Goal: Information Seeking & Learning: Learn about a topic

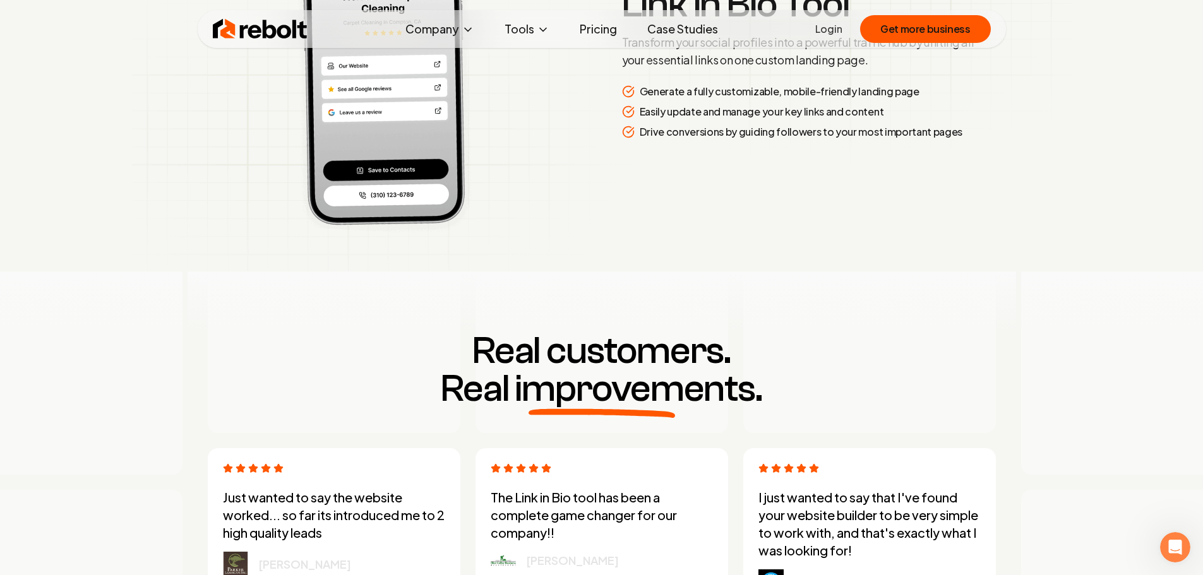
scroll to position [3222, 0]
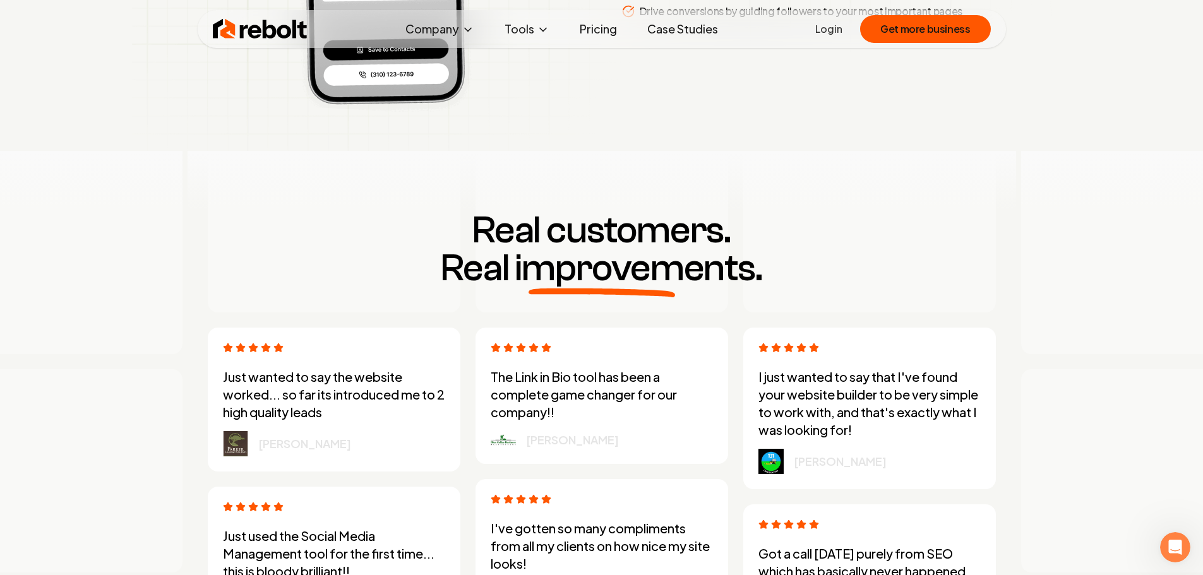
click at [599, 26] on link "Pricing" at bounding box center [598, 28] width 57 height 25
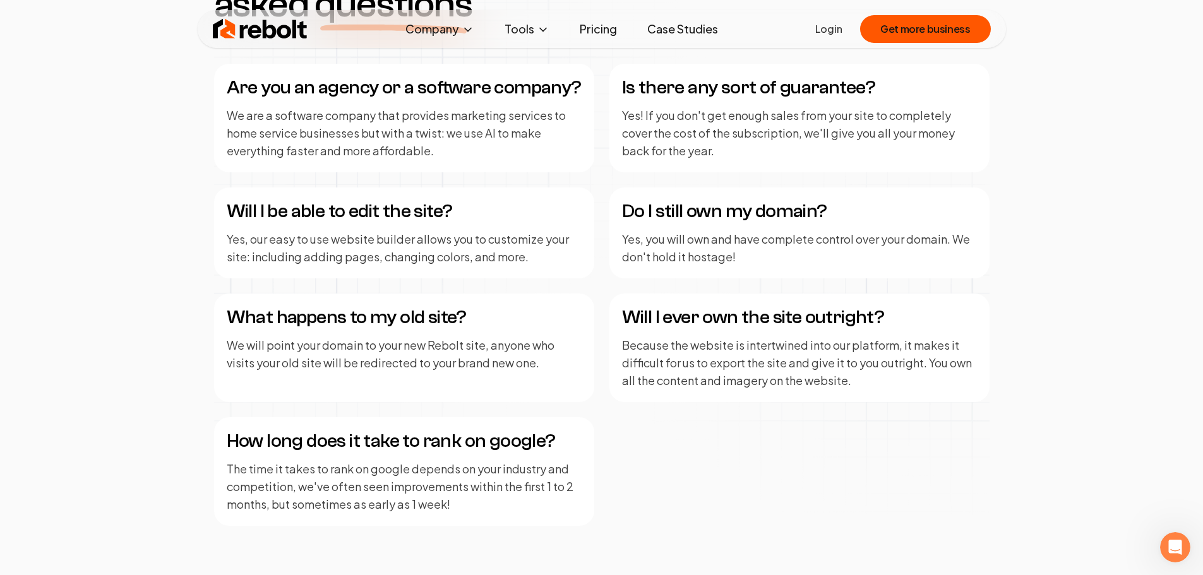
scroll to position [1579, 0]
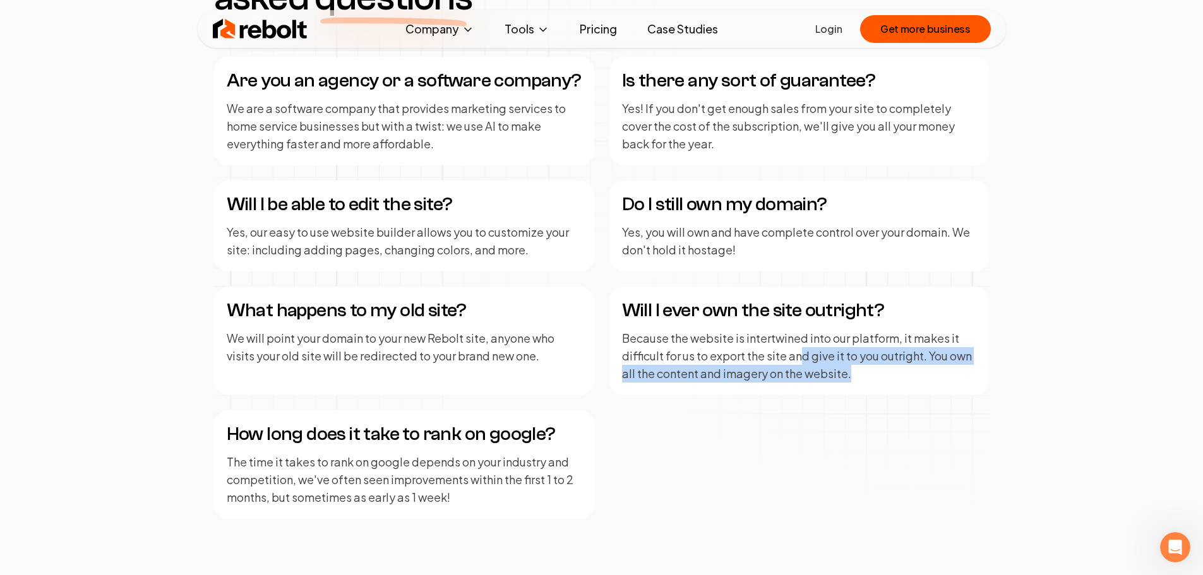
drag, startPoint x: 803, startPoint y: 358, endPoint x: 881, endPoint y: 378, distance: 80.3
click at [881, 378] on p "Because the website is intertwined into our platform, it makes it difficult for…" at bounding box center [799, 356] width 355 height 53
click at [874, 383] on div "Will I ever own the site outright? Because the website is intertwined into our …" at bounding box center [800, 341] width 380 height 109
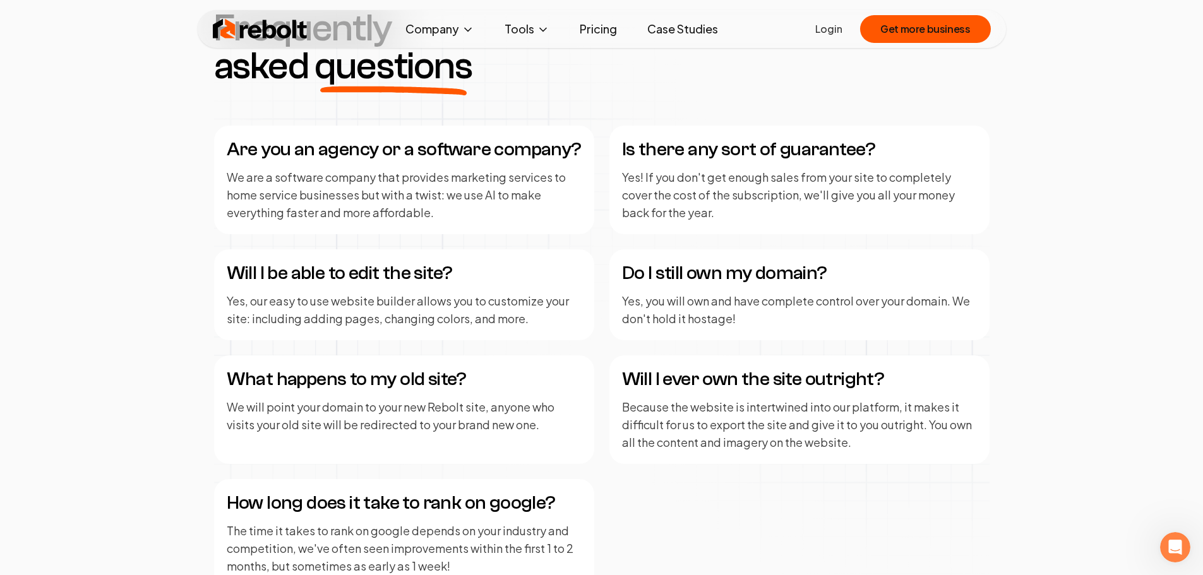
scroll to position [1453, 0]
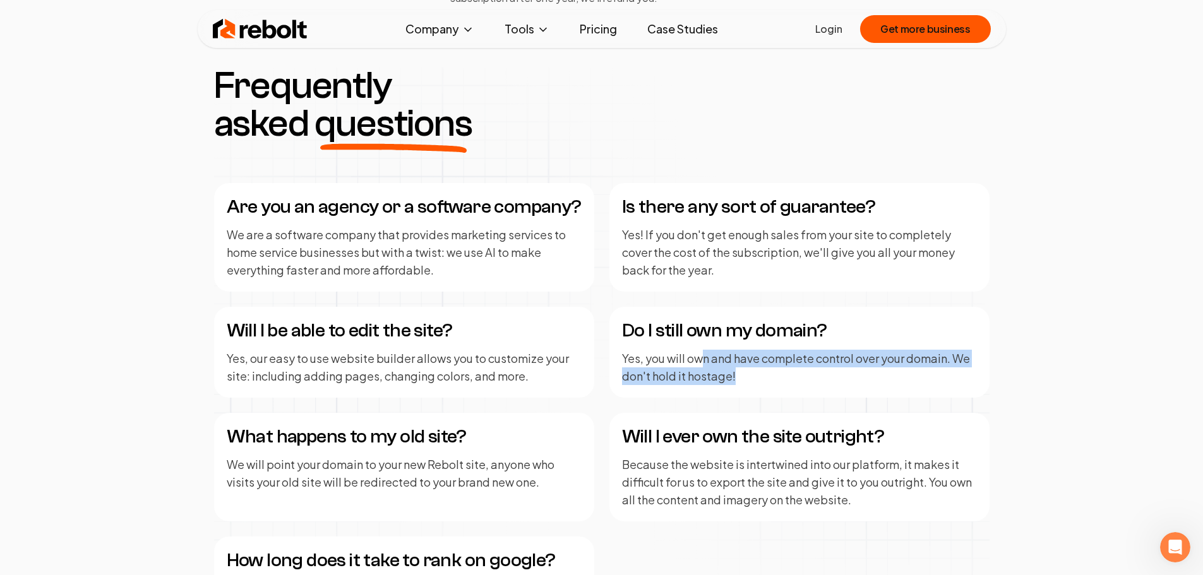
drag, startPoint x: 701, startPoint y: 360, endPoint x: 780, endPoint y: 382, distance: 81.8
click at [780, 382] on p "Yes, you will own and have complete control over your domain. We don't hold it …" at bounding box center [799, 367] width 355 height 35
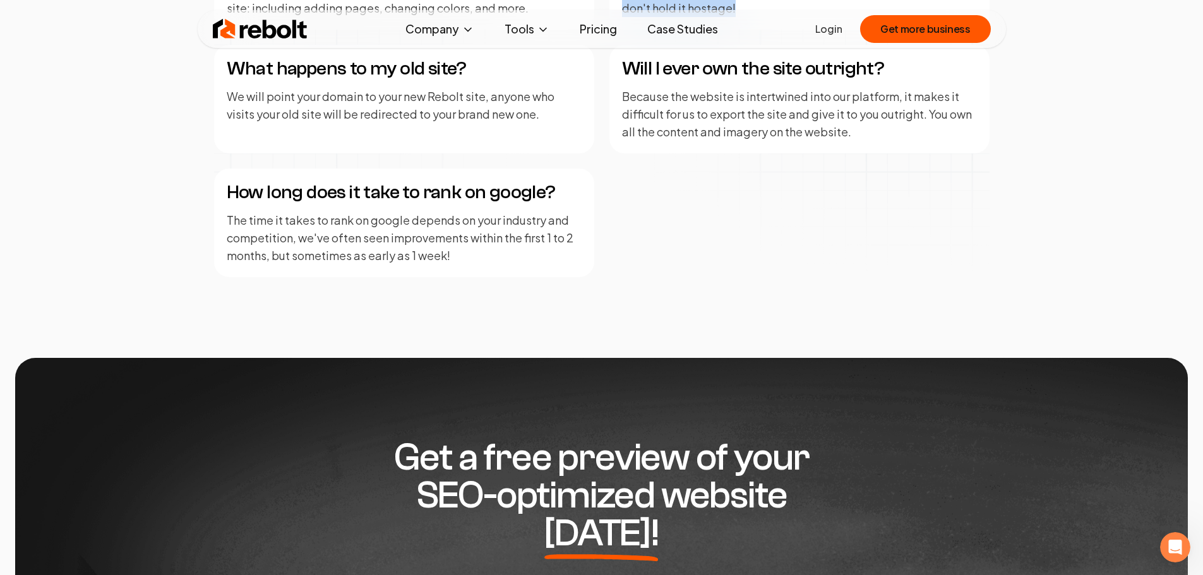
scroll to position [1895, 0]
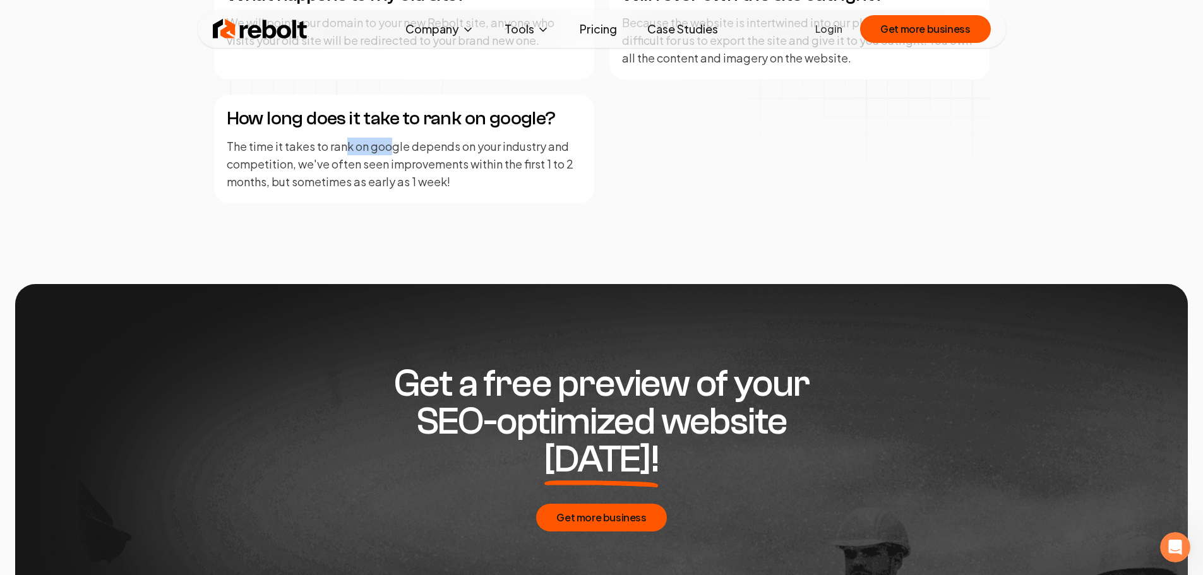
drag, startPoint x: 346, startPoint y: 150, endPoint x: 394, endPoint y: 153, distance: 47.5
click at [394, 153] on p "The time it takes to rank on google depends on your industry and competition, w…" at bounding box center [404, 164] width 355 height 53
click at [387, 166] on p "The time it takes to rank on google depends on your industry and competition, w…" at bounding box center [404, 164] width 355 height 53
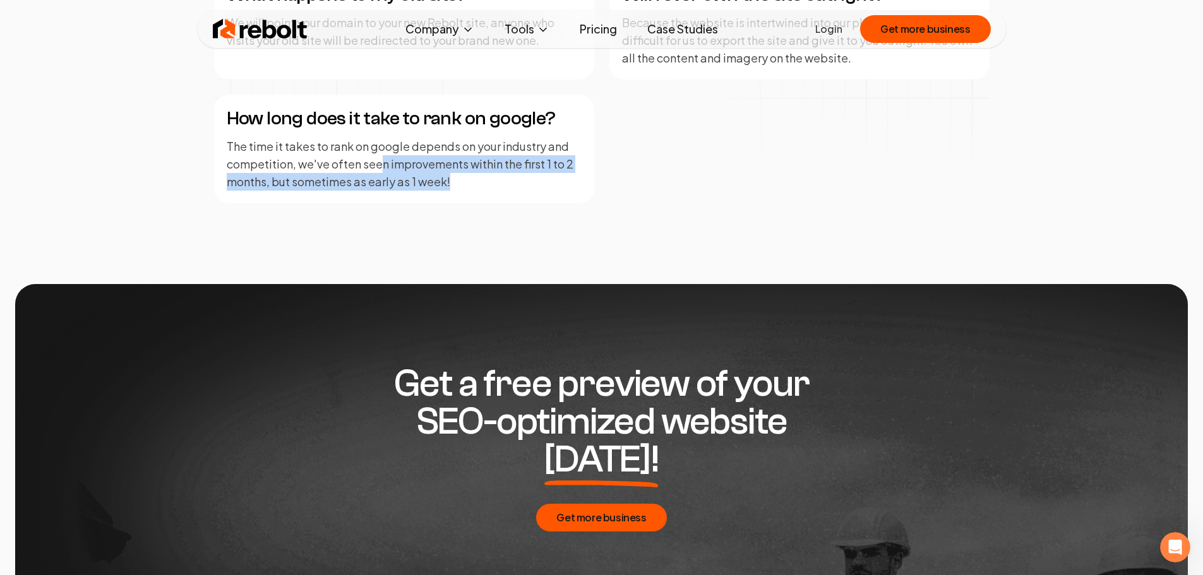
drag, startPoint x: 417, startPoint y: 169, endPoint x: 488, endPoint y: 186, distance: 73.5
click at [480, 186] on p "The time it takes to rank on google depends on your industry and competition, w…" at bounding box center [404, 164] width 355 height 53
click at [543, 193] on div "How long does it take to rank on google? The time it takes to rank on google de…" at bounding box center [404, 149] width 380 height 109
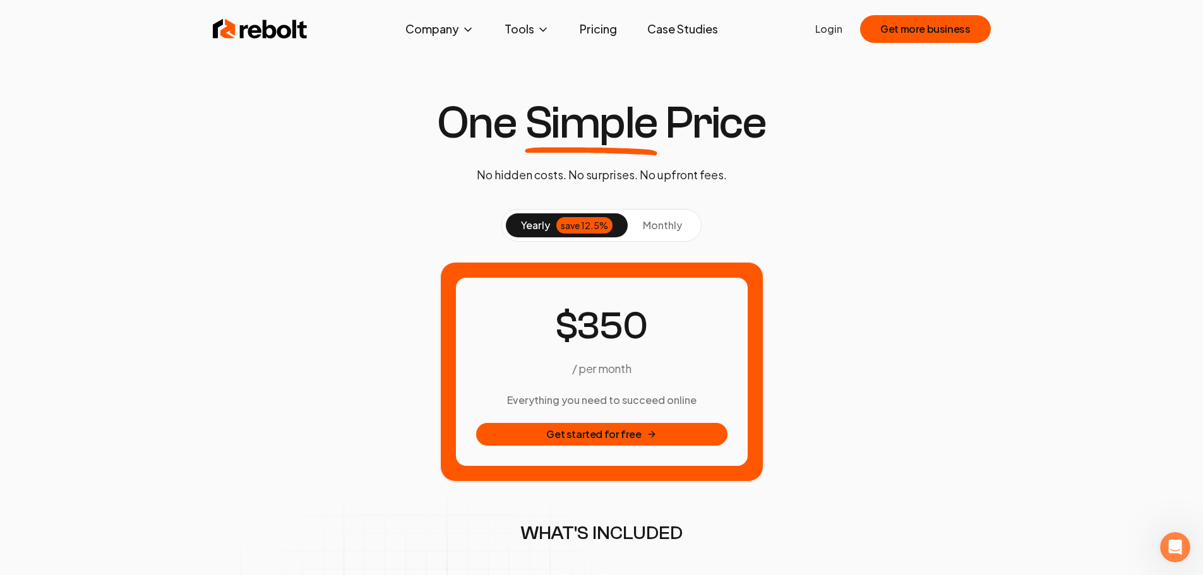
scroll to position [0, 0]
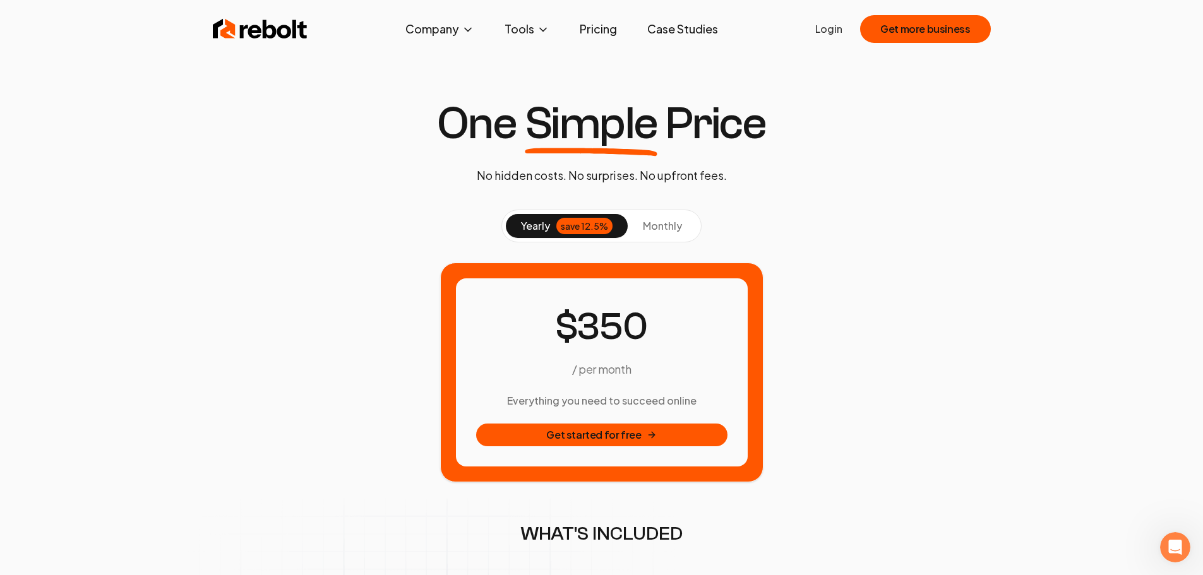
click at [670, 28] on link "Case Studies" at bounding box center [682, 28] width 91 height 25
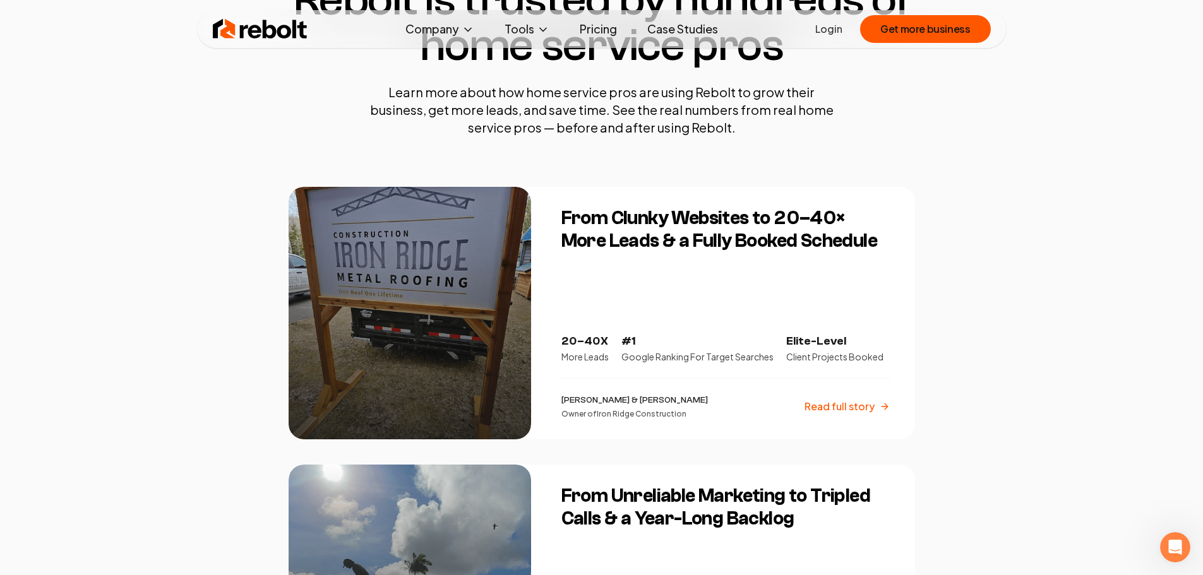
scroll to position [126, 0]
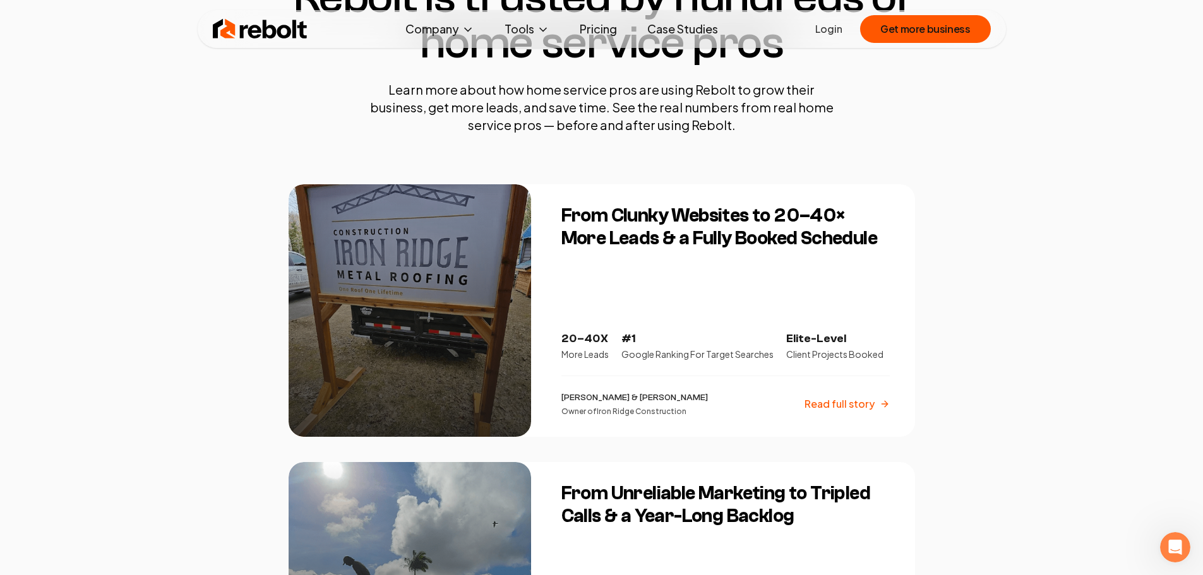
click at [830, 404] on p "Read full story" at bounding box center [840, 404] width 70 height 15
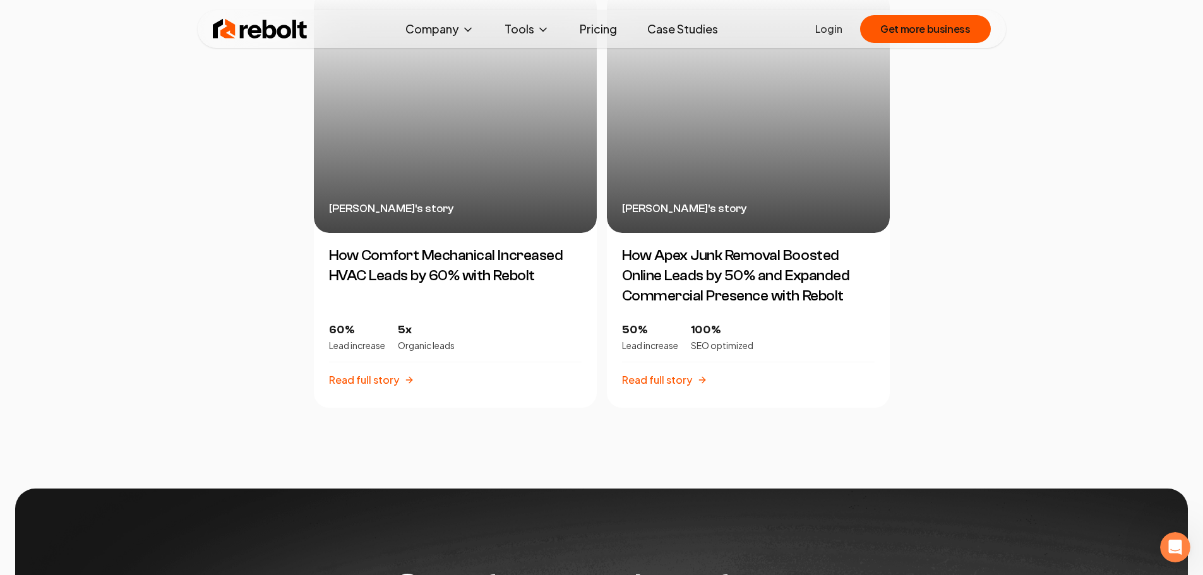
scroll to position [2906, 0]
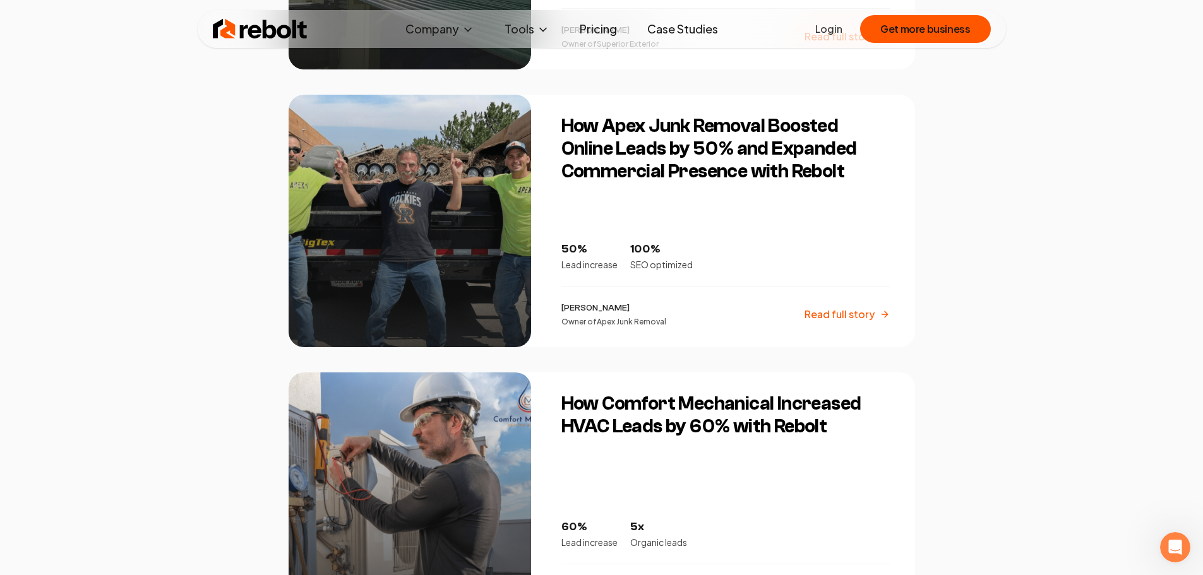
scroll to position [758, 0]
